Goal: Task Accomplishment & Management: Manage account settings

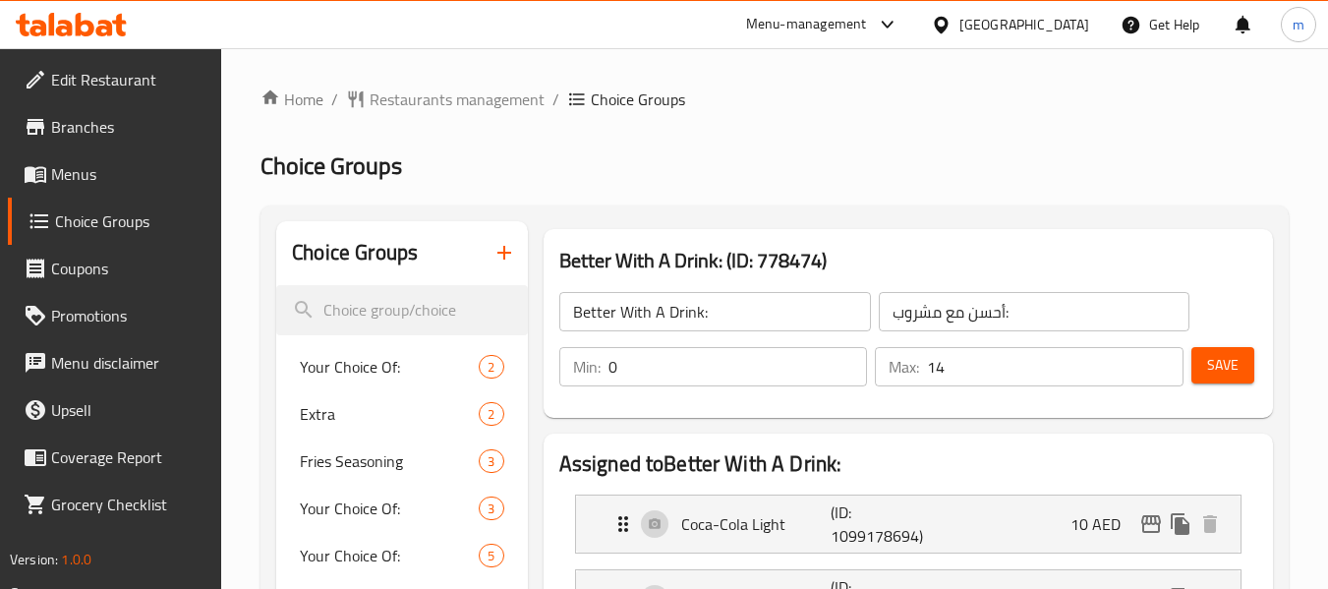
click at [995, 27] on div "[GEOGRAPHIC_DATA]" at bounding box center [1025, 25] width 130 height 22
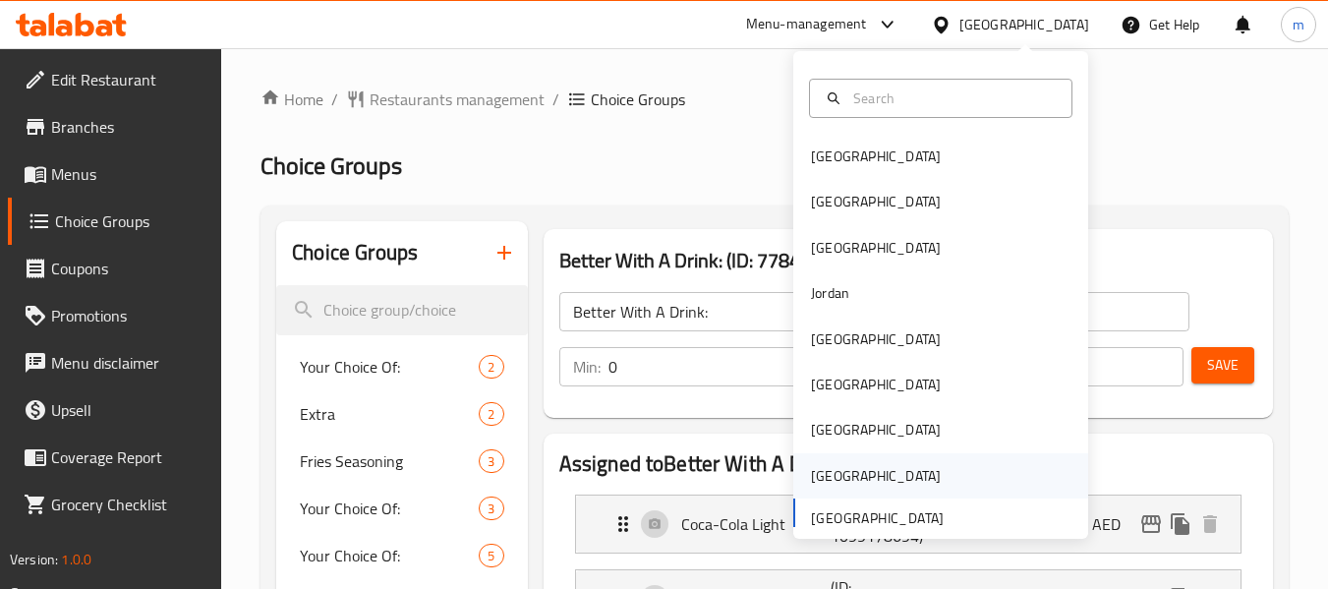
click at [860, 489] on div "Saudi Arabia" at bounding box center [875, 475] width 161 height 45
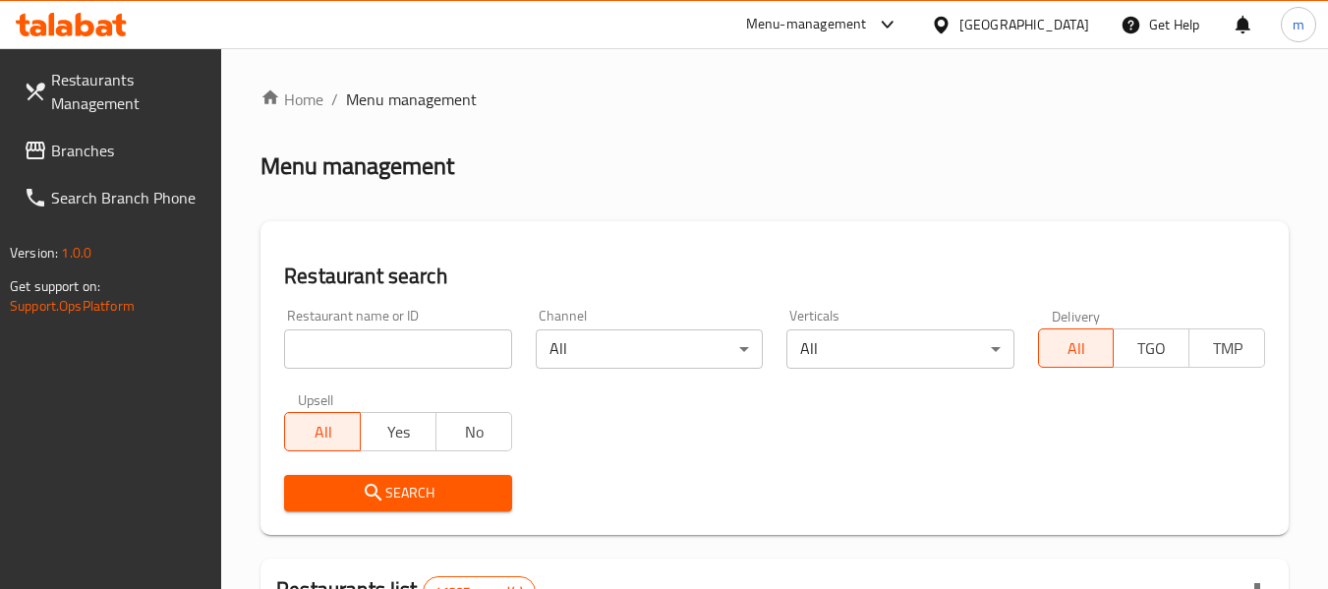
click at [90, 147] on span "Branches" at bounding box center [128, 151] width 155 height 24
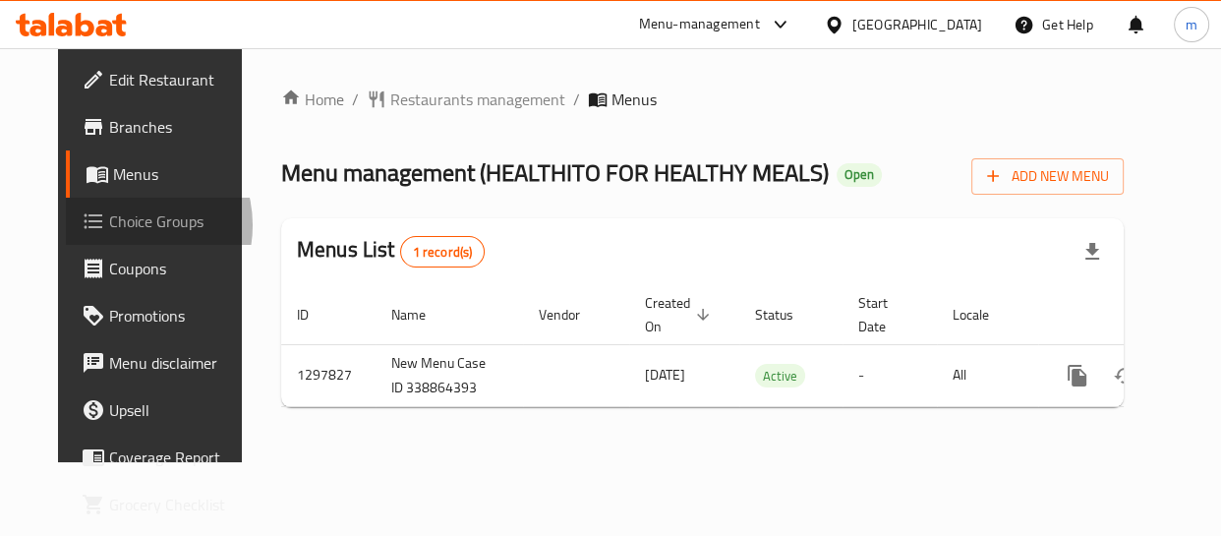
click at [109, 225] on span "Choice Groups" at bounding box center [177, 221] width 137 height 24
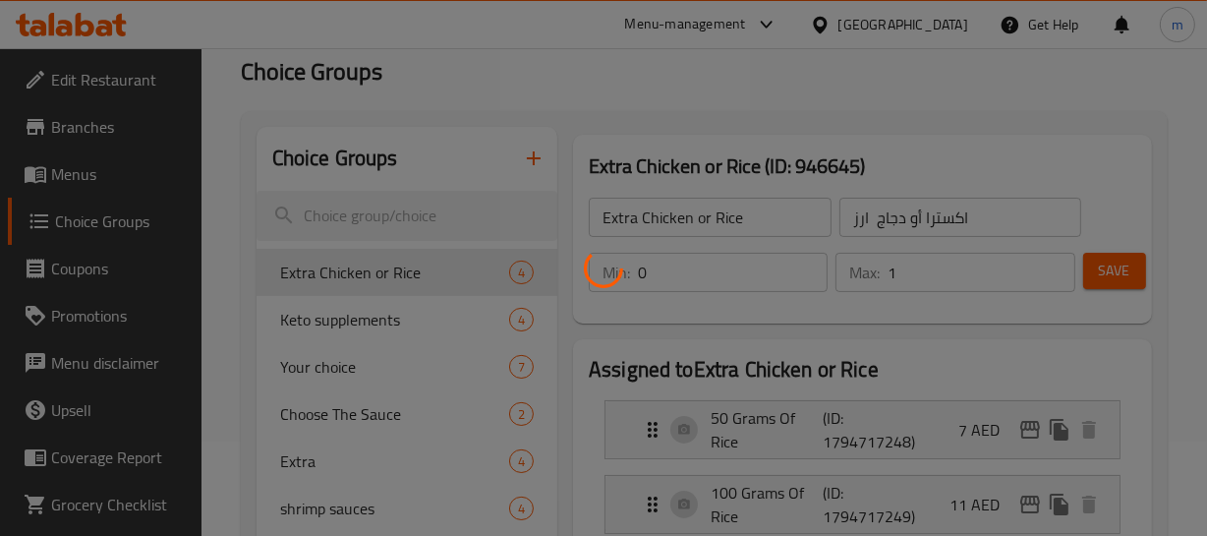
scroll to position [88, 0]
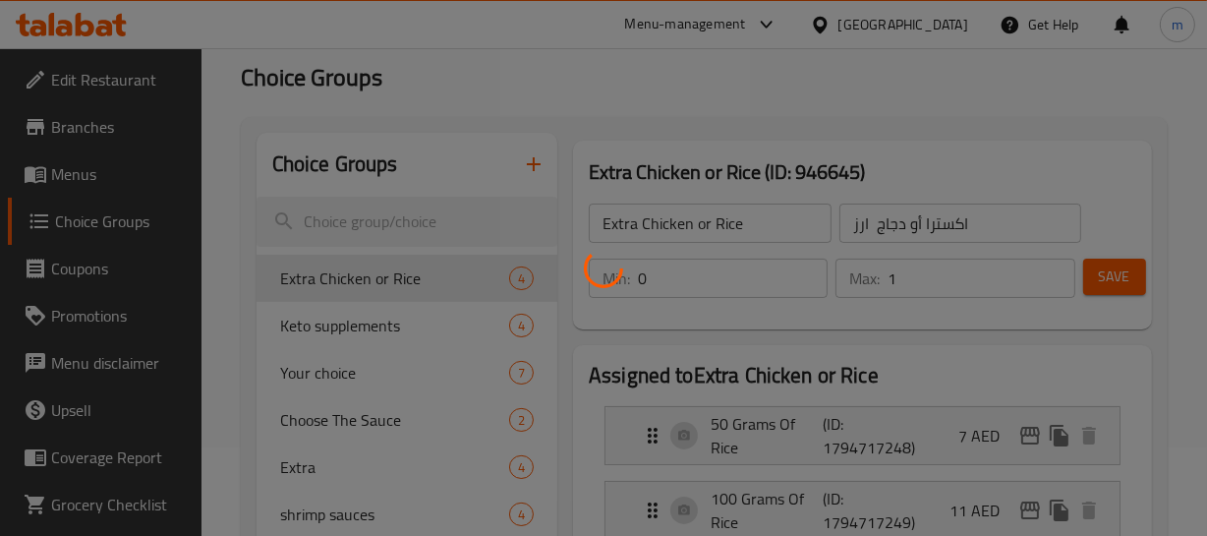
click at [87, 178] on div at bounding box center [603, 268] width 1207 height 536
click at [82, 173] on div at bounding box center [603, 268] width 1207 height 536
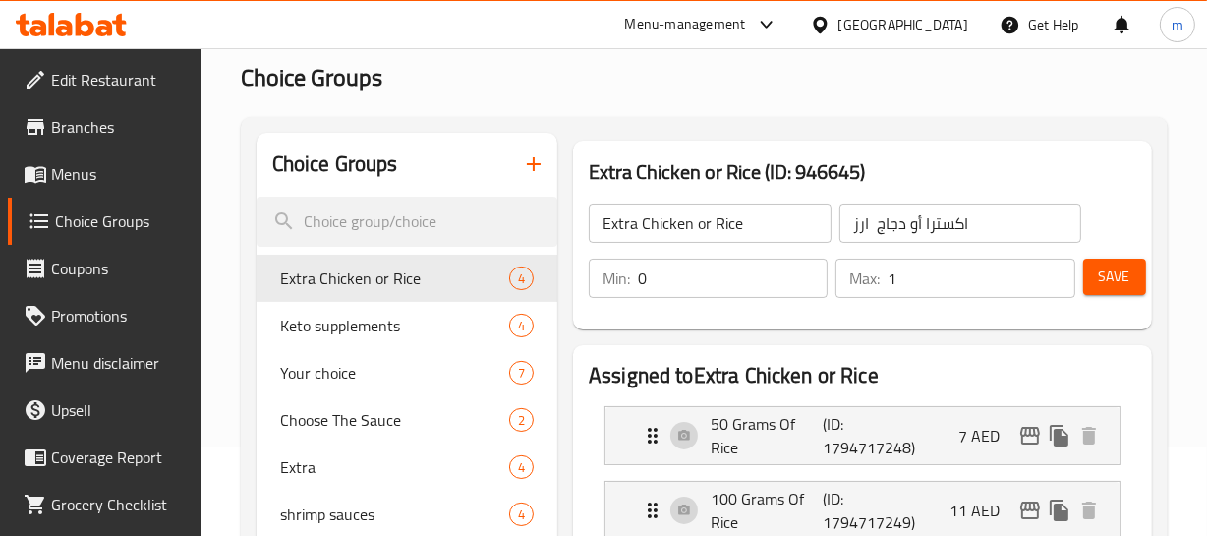
click at [87, 170] on span "Menus" at bounding box center [118, 174] width 135 height 24
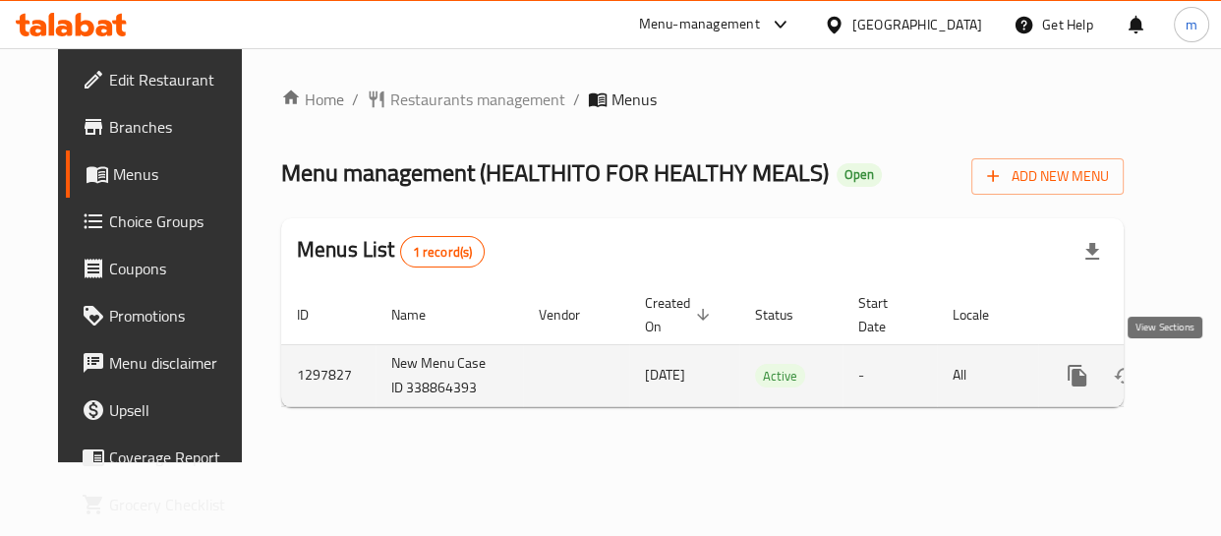
click at [1210, 382] on icon "enhanced table" at bounding box center [1219, 376] width 18 height 18
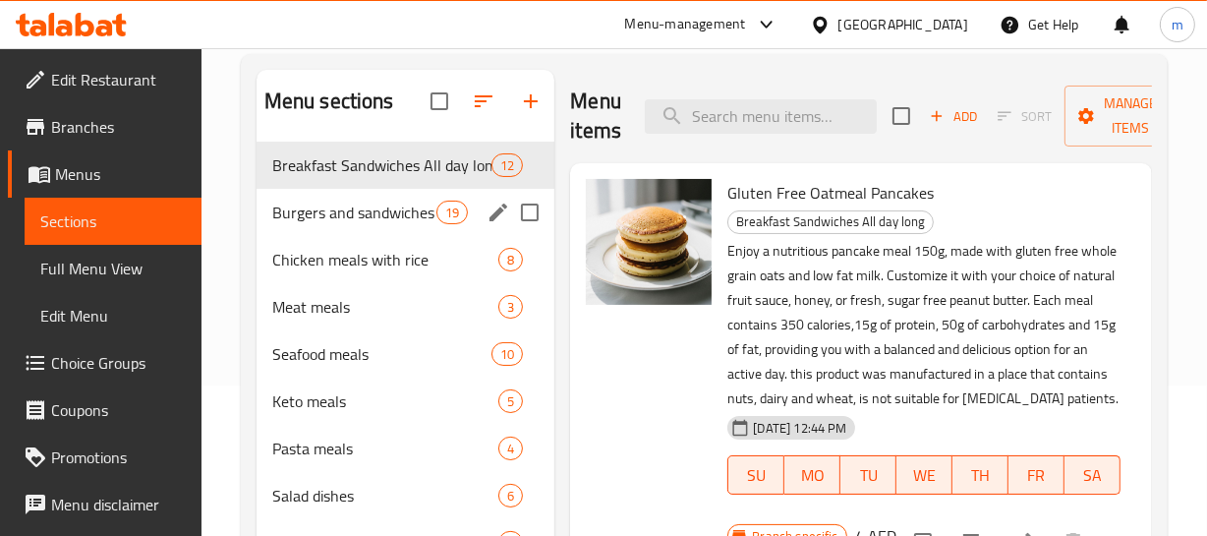
scroll to position [178, 0]
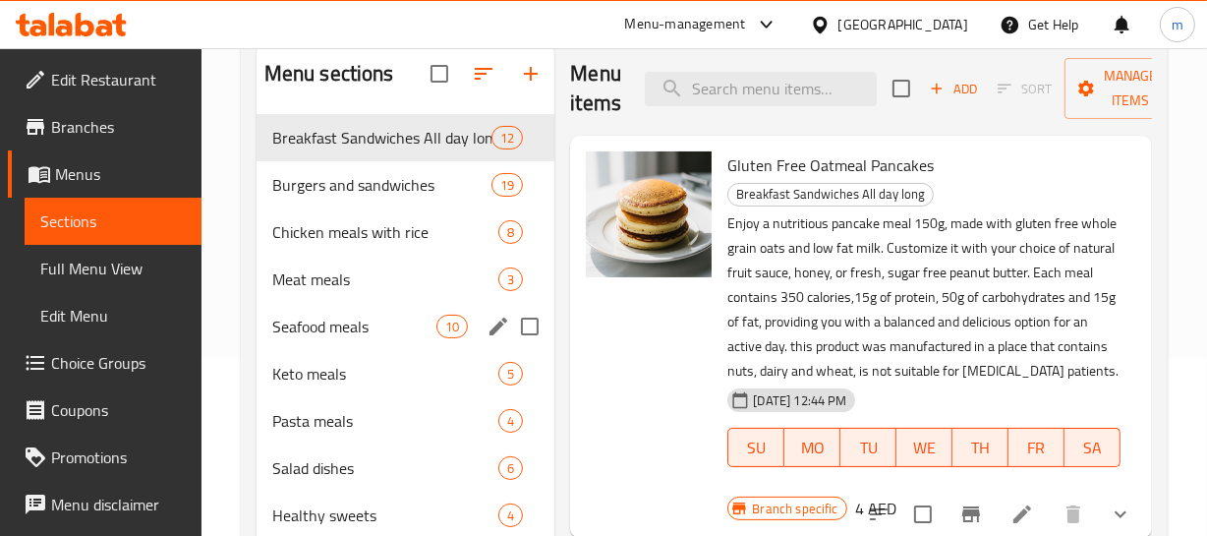
drag, startPoint x: 317, startPoint y: 312, endPoint x: 343, endPoint y: 325, distance: 29.9
click at [317, 312] on div "Seafood meals 10" at bounding box center [406, 326] width 299 height 47
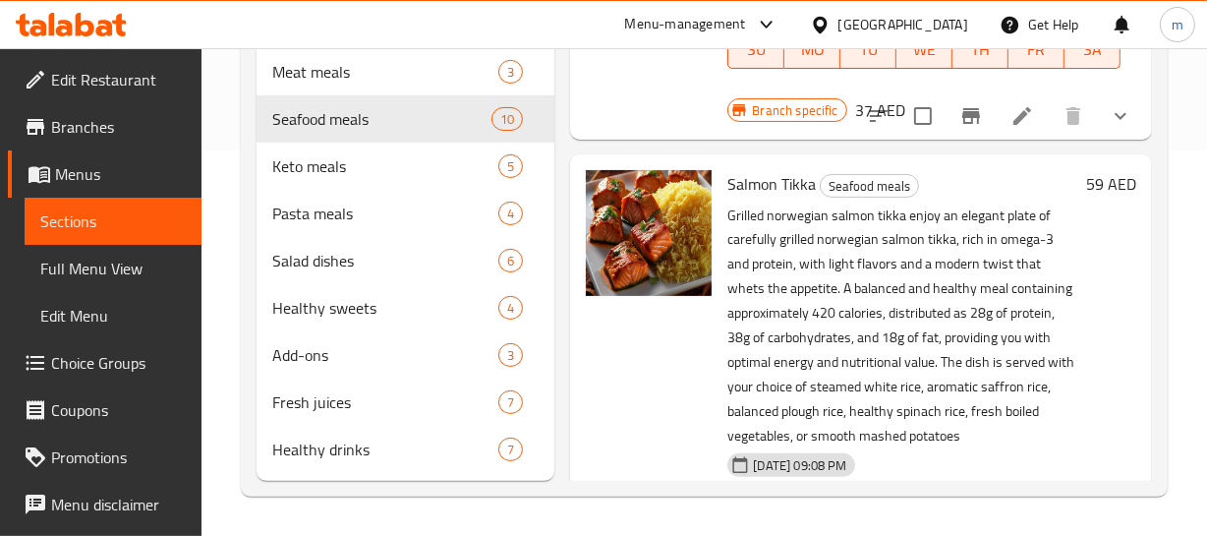
scroll to position [697, 0]
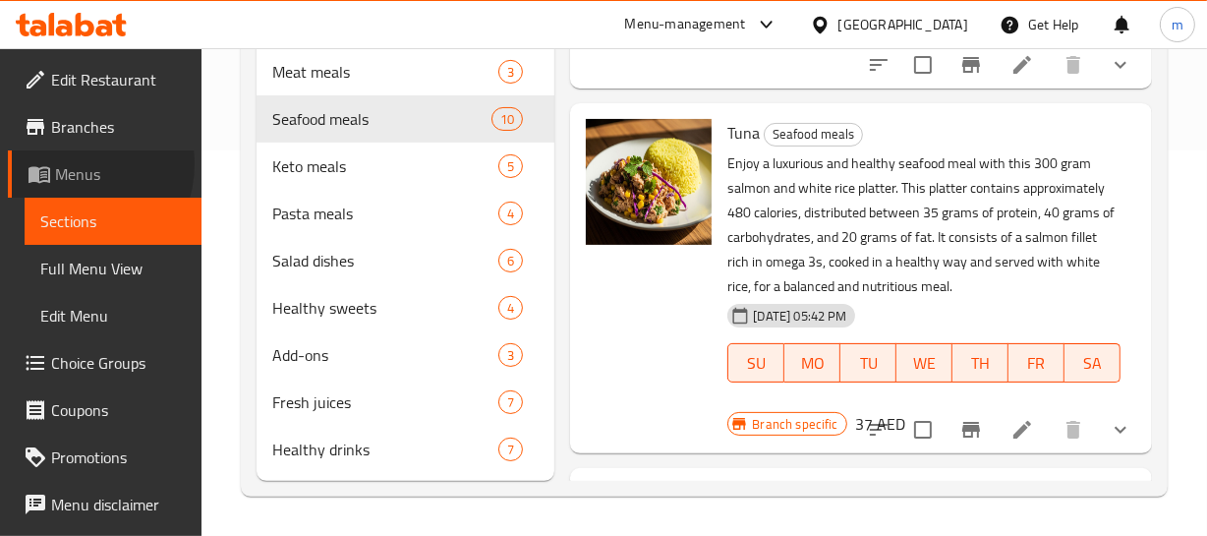
click at [75, 164] on span "Menus" at bounding box center [120, 174] width 131 height 24
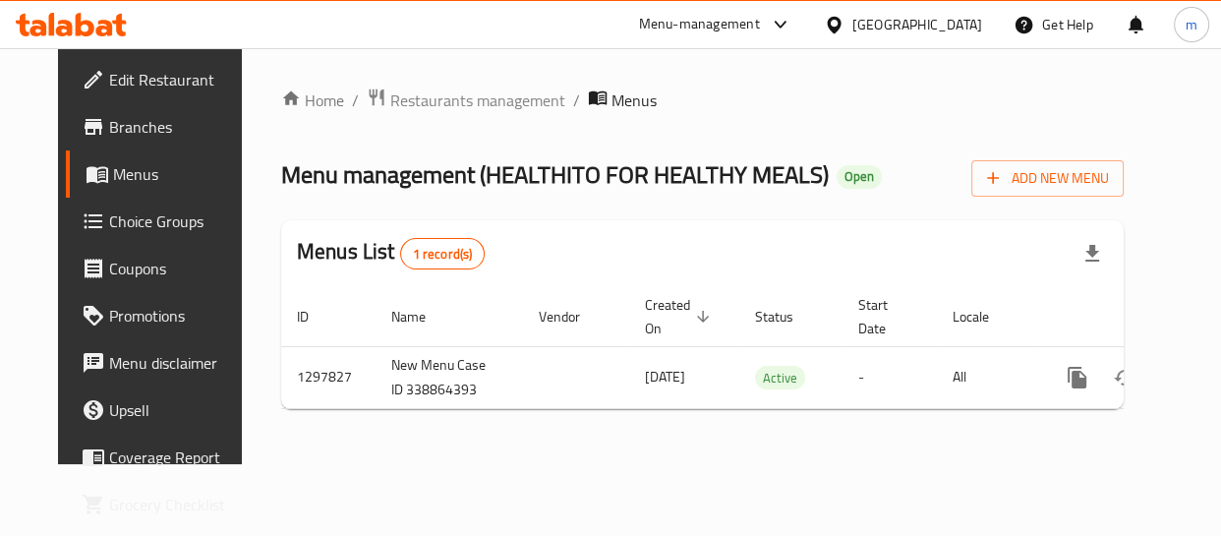
click at [109, 217] on span "Choice Groups" at bounding box center [177, 221] width 137 height 24
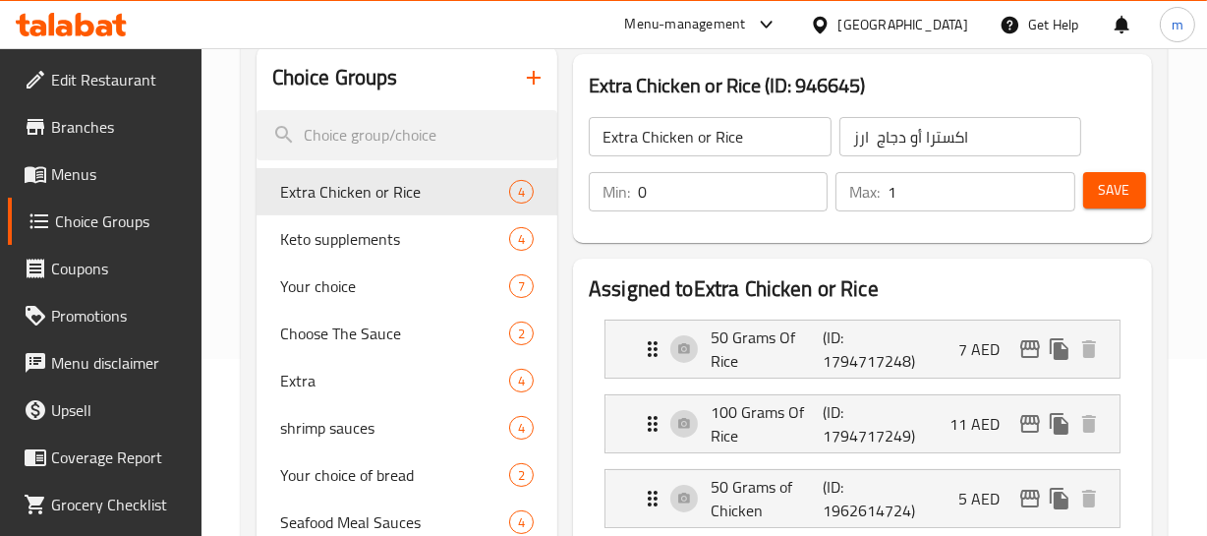
scroll to position [178, 0]
click at [355, 296] on div "Your choice 7" at bounding box center [407, 285] width 301 height 47
type input "Your choice"
type input "اختيارك"
type input "1"
